Goal: Obtain resource: Download file/media

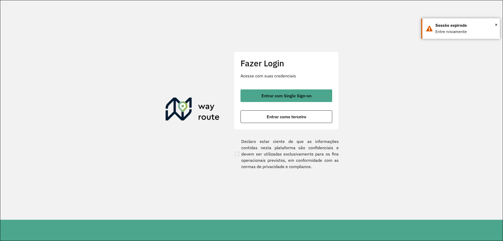
click at [302, 102] on div "Entrar com Single Sign-on Entrar como terceiro" at bounding box center [287, 106] width 92 height 34
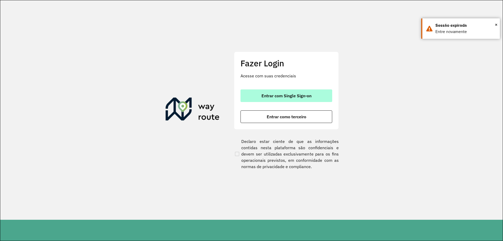
click at [287, 97] on span "Entrar com Single Sign-on" at bounding box center [287, 96] width 50 height 4
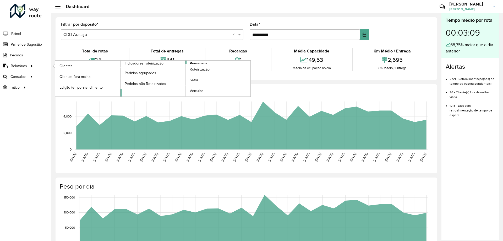
click at [202, 62] on span "Romaneio" at bounding box center [198, 64] width 17 height 6
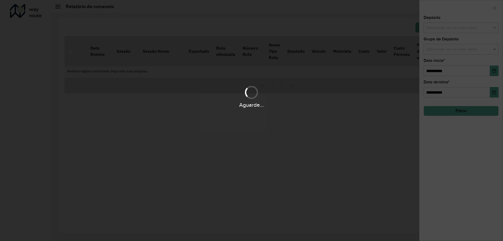
click at [202, 62] on body "**********" at bounding box center [251, 120] width 503 height 241
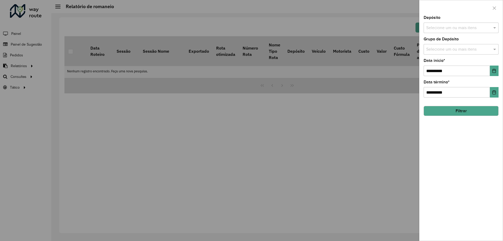
click at [458, 114] on button "Filtrar" at bounding box center [461, 111] width 75 height 10
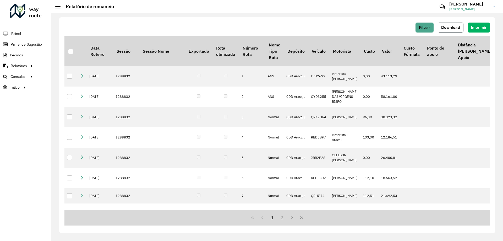
click at [452, 24] on button "Download" at bounding box center [451, 28] width 26 height 10
